Goal: Task Accomplishment & Management: Use online tool/utility

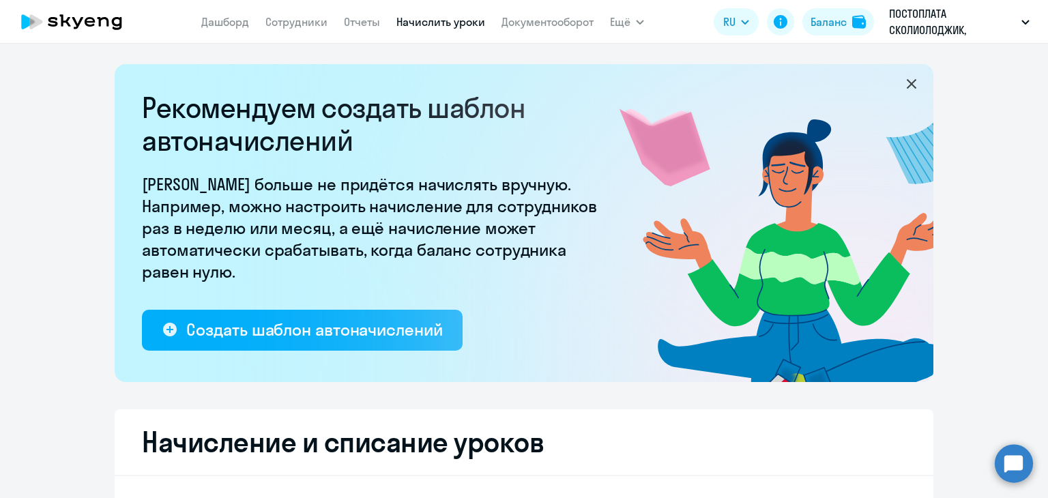
select select "10"
click at [297, 25] on link "Сотрудники" at bounding box center [296, 22] width 62 height 14
select select "30"
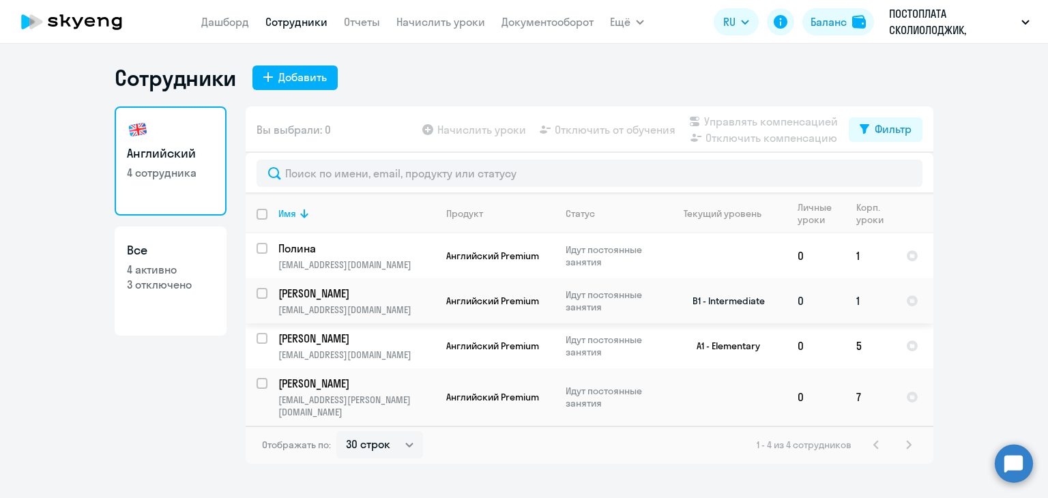
click at [264, 295] on input "select row 4636194" at bounding box center [270, 301] width 27 height 27
checkbox input "true"
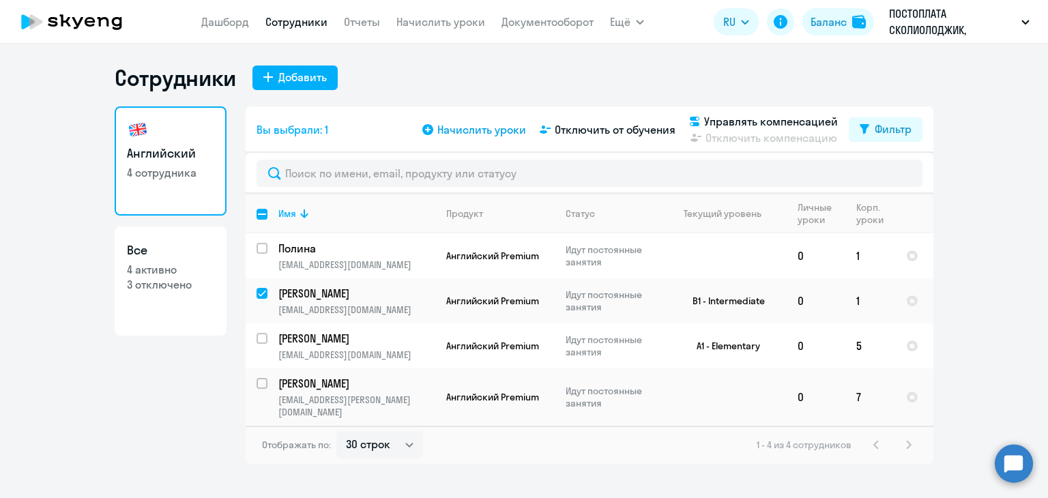
click at [457, 131] on span "Начислить уроки" at bounding box center [481, 129] width 89 height 16
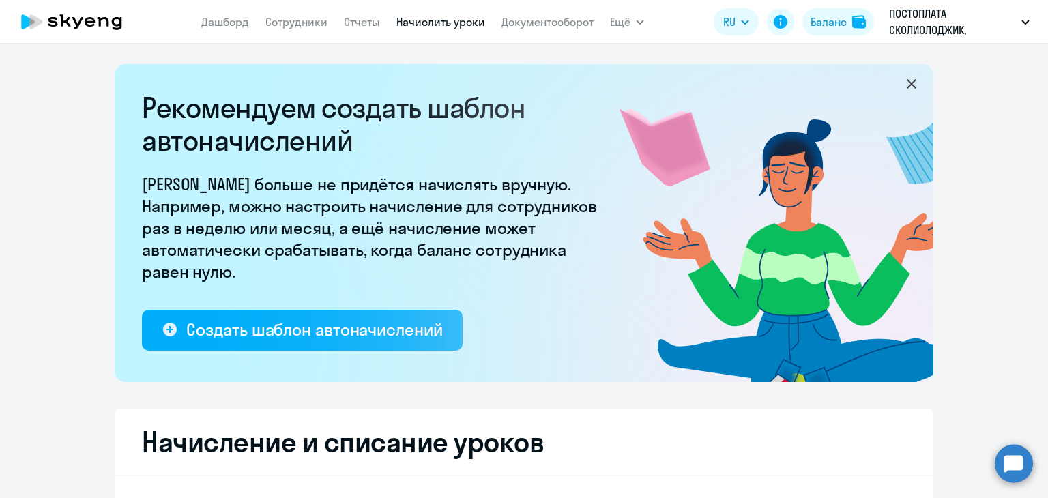
select select "10"
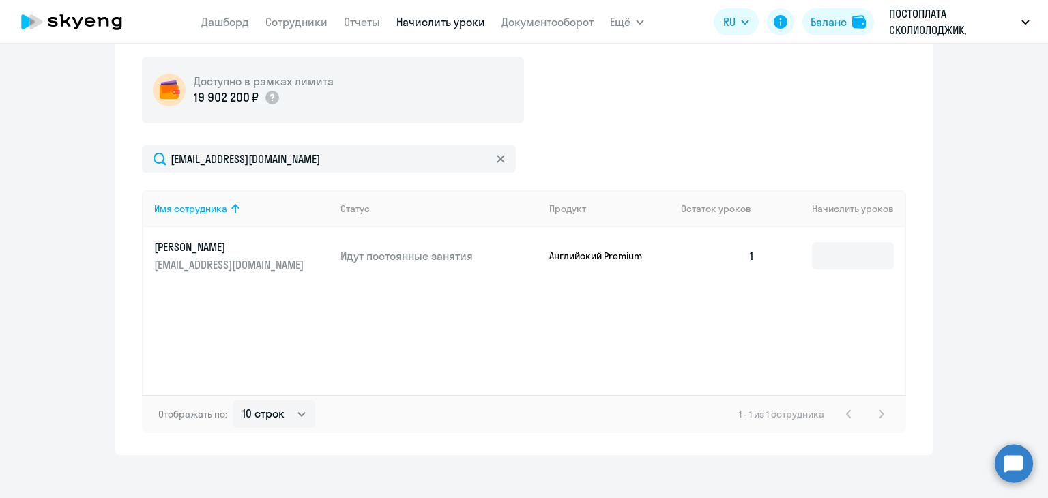
scroll to position [505, 0]
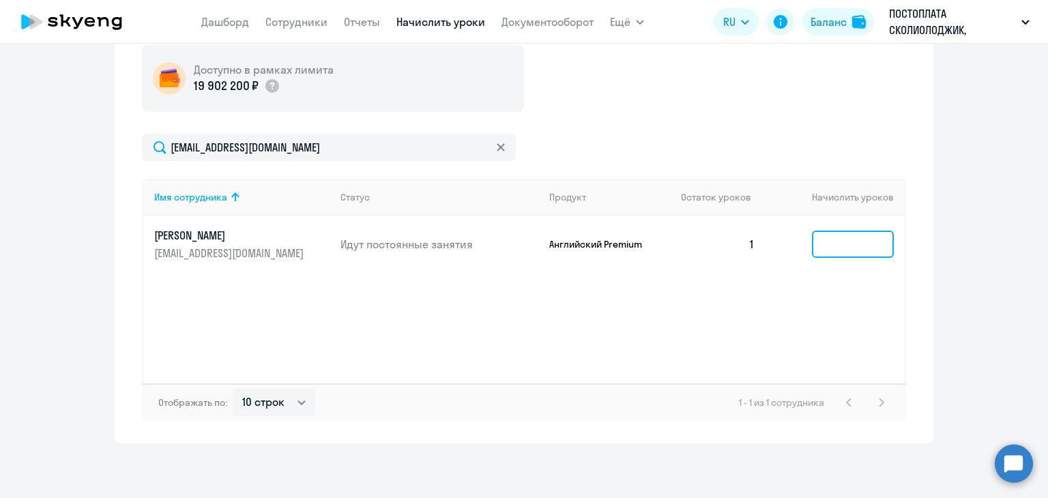
click at [871, 249] on input at bounding box center [853, 244] width 82 height 27
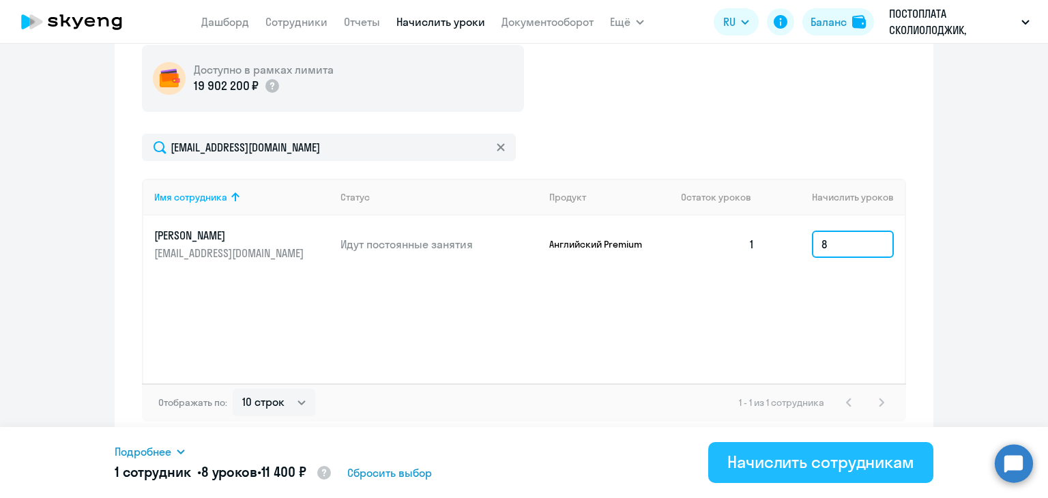
type input "8"
click at [800, 463] on div "Начислить сотрудникам" at bounding box center [820, 462] width 187 height 22
